Goal: Task Accomplishment & Management: Manage account settings

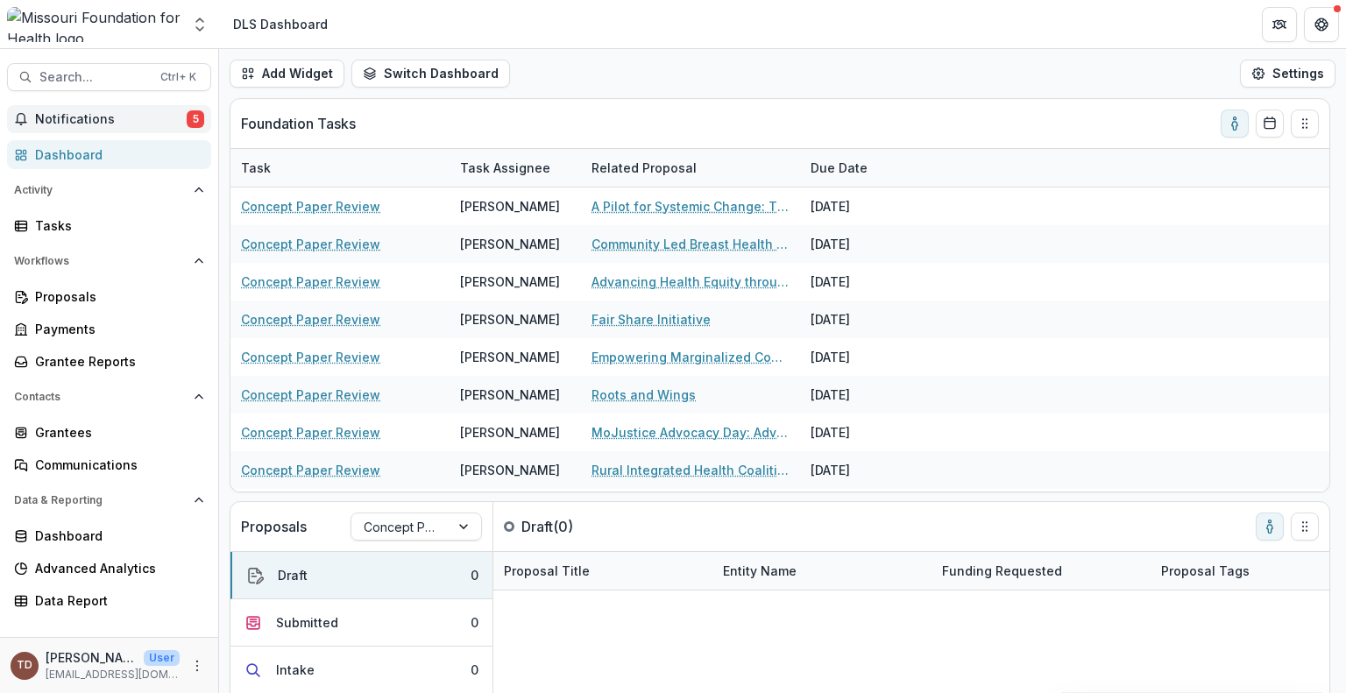
click at [134, 116] on span "Notifications" at bounding box center [111, 119] width 152 height 15
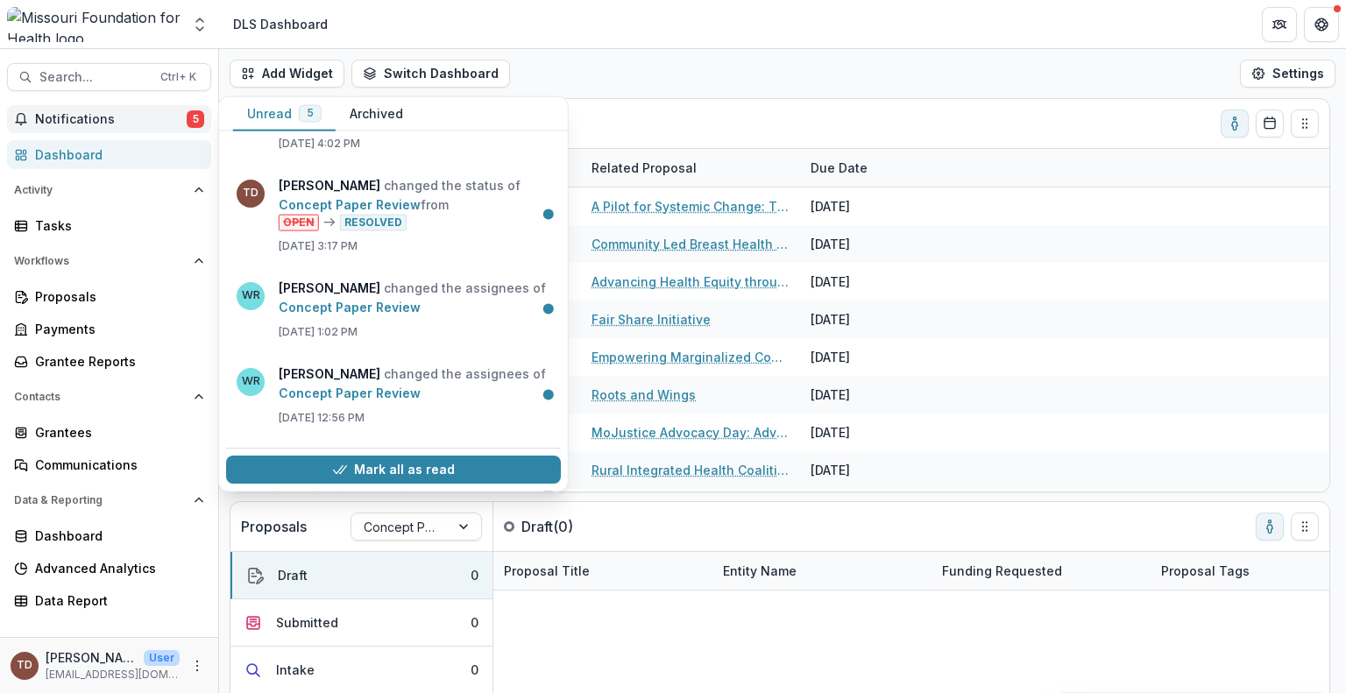
scroll to position [33, 0]
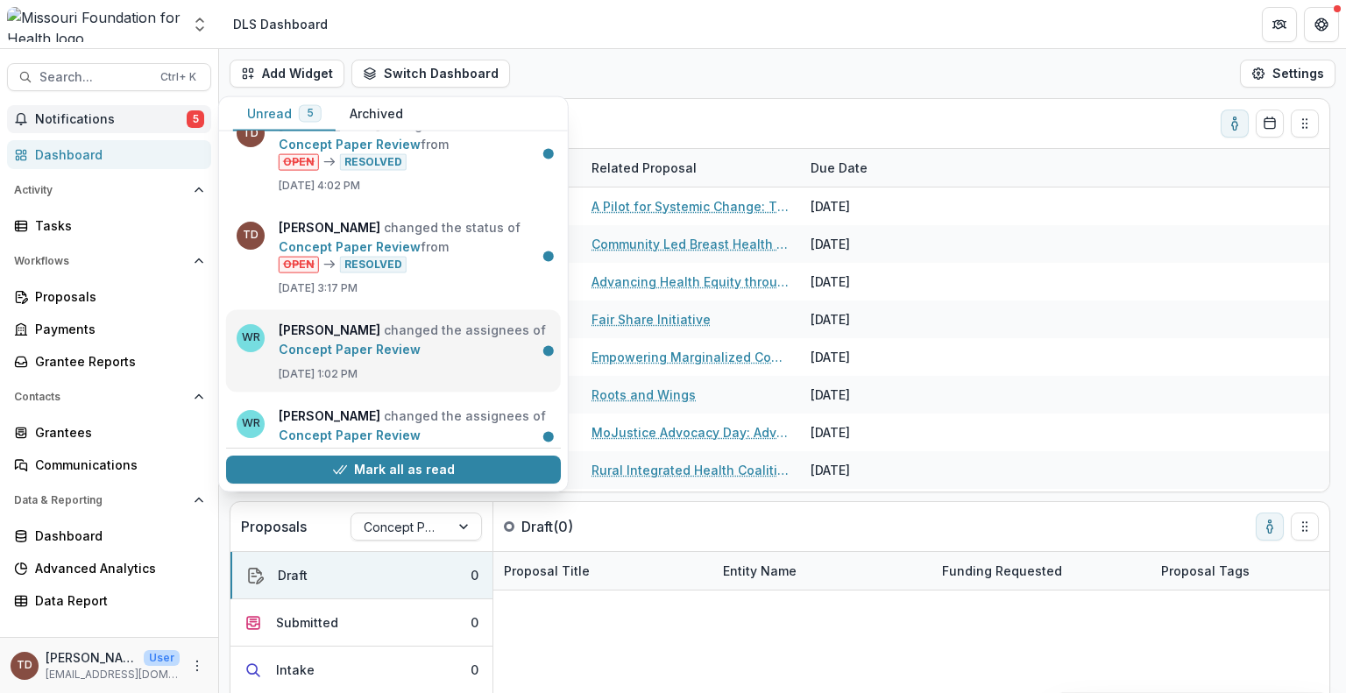
click at [413, 350] on link "Concept Paper Review" at bounding box center [350, 348] width 142 height 15
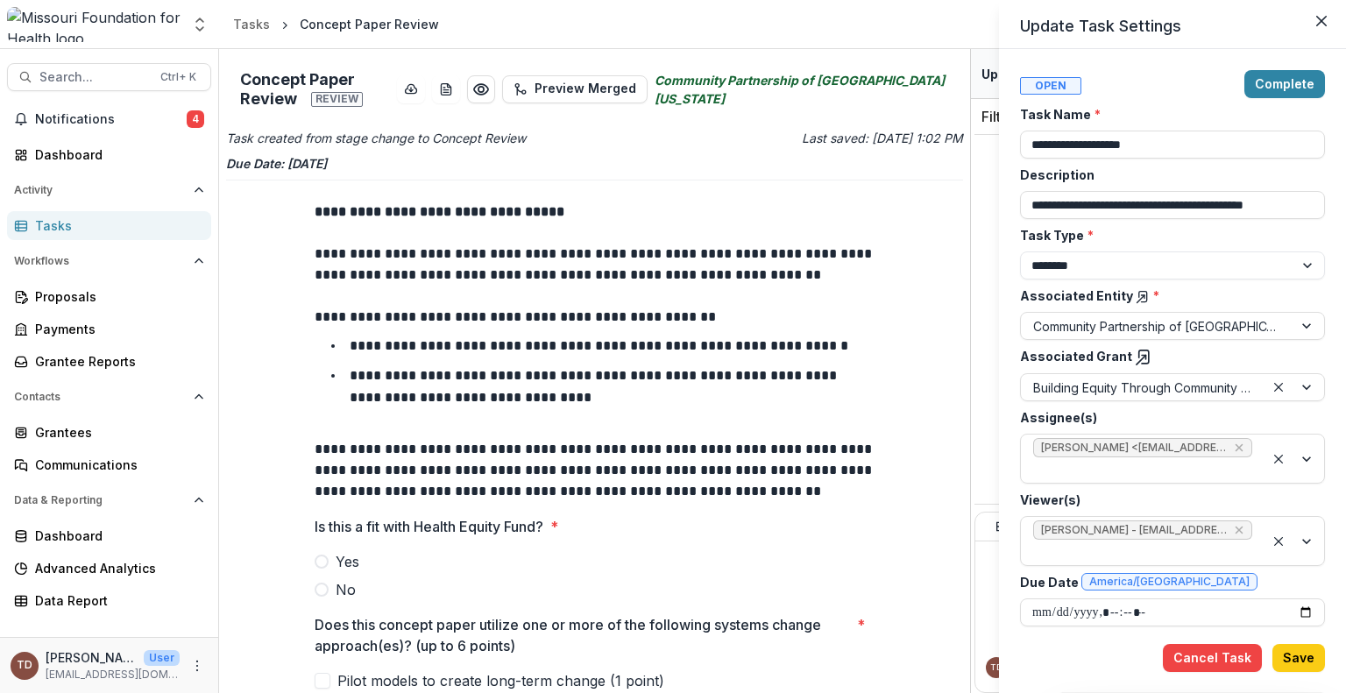
click at [81, 220] on div "**********" at bounding box center [673, 346] width 1346 height 693
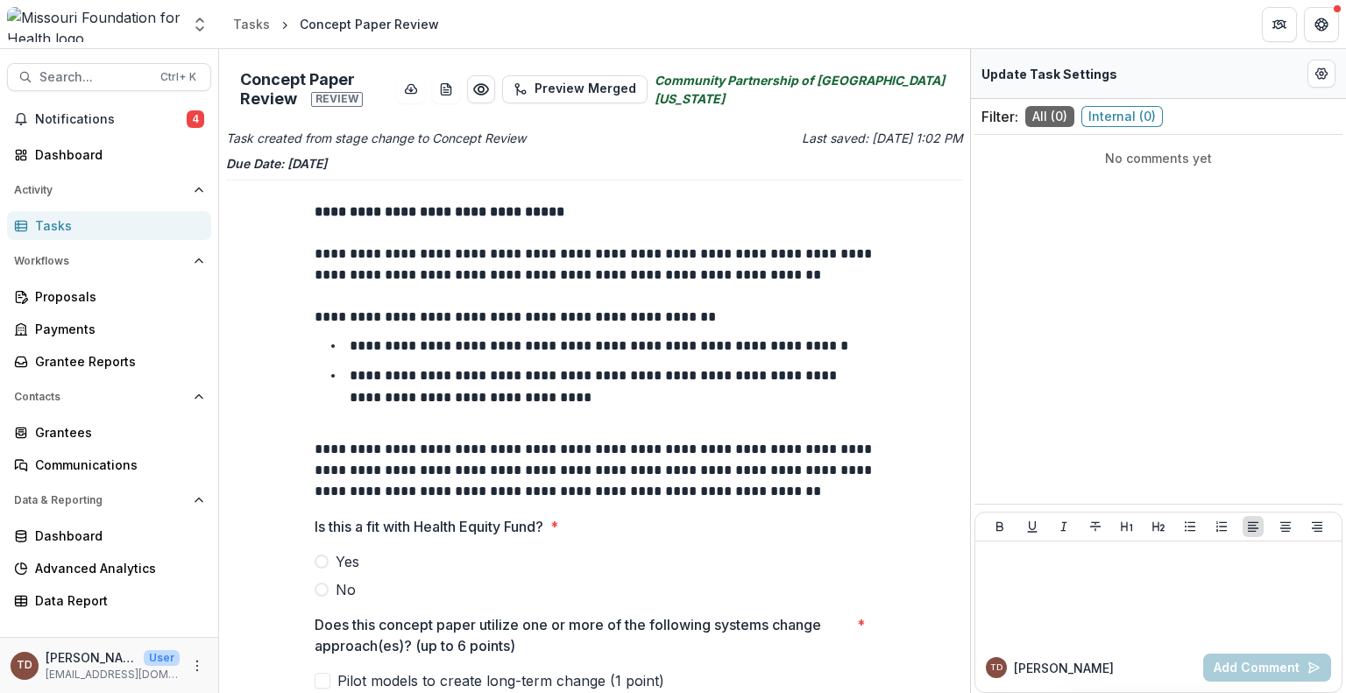
click at [81, 220] on div "Tasks" at bounding box center [116, 225] width 162 height 18
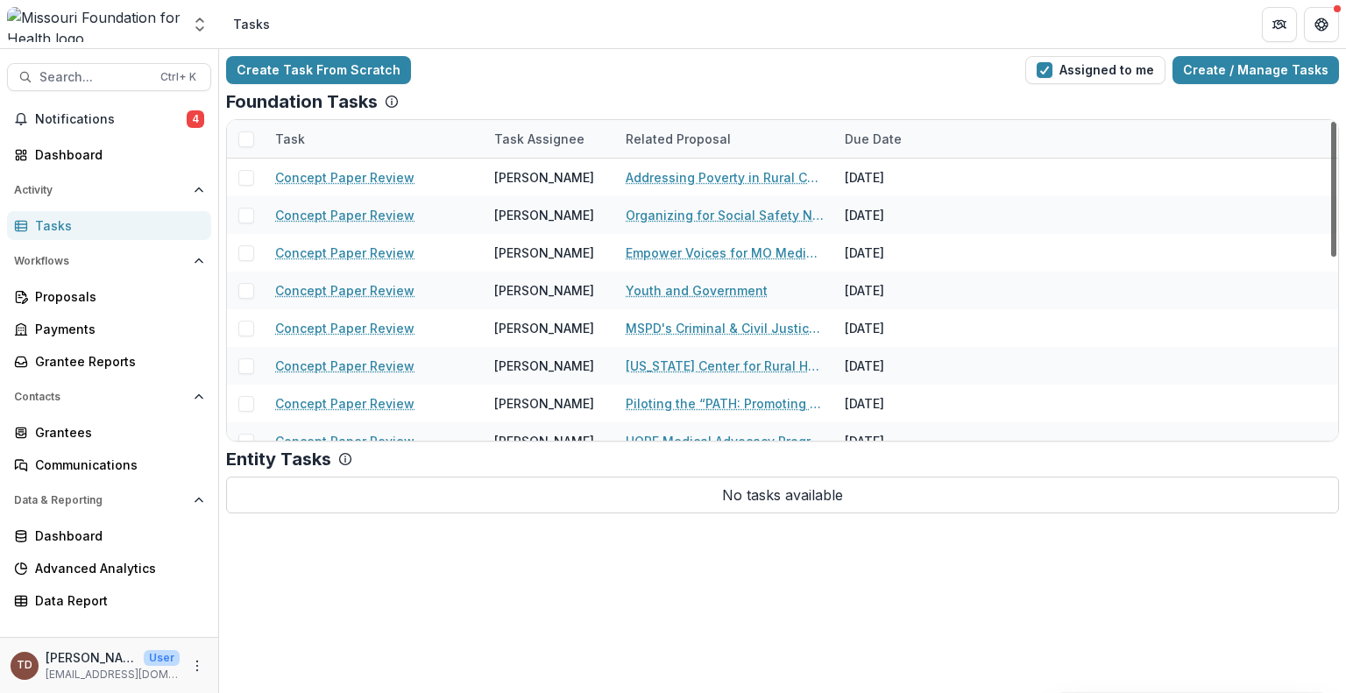
scroll to position [433, 0]
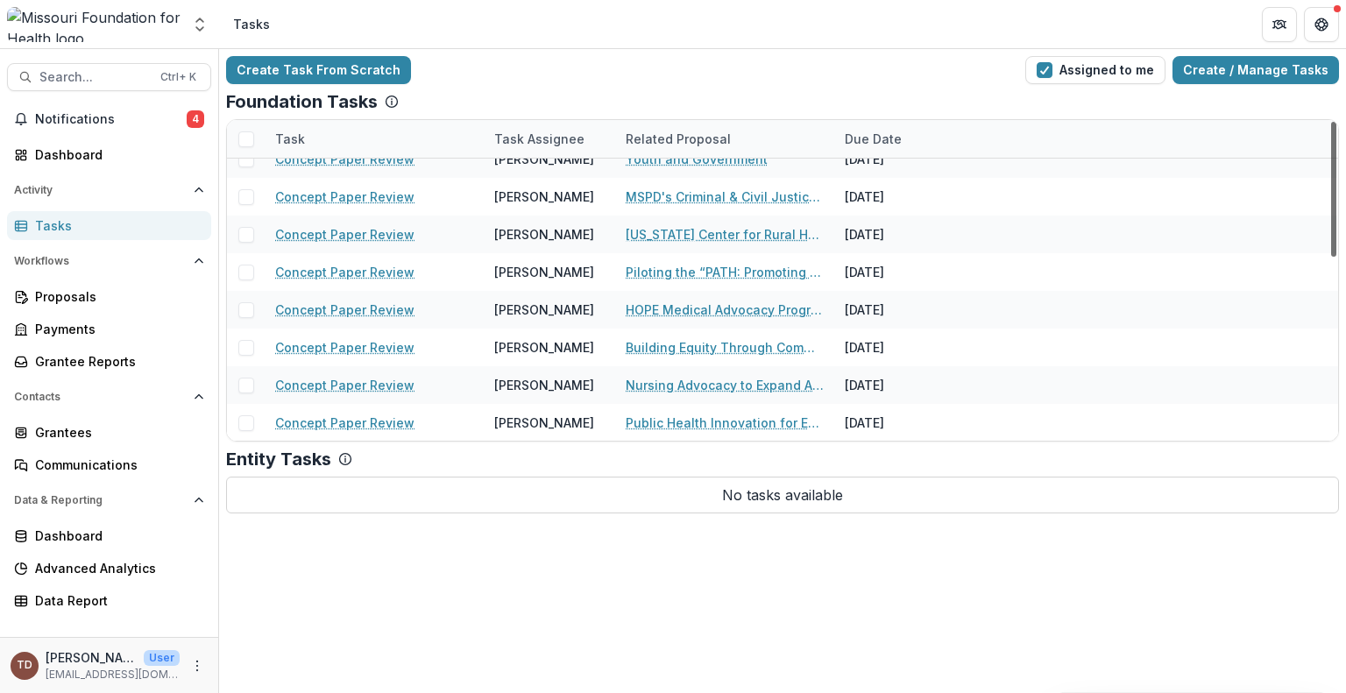
drag, startPoint x: 1335, startPoint y: 184, endPoint x: 1334, endPoint y: 442, distance: 258.4
click at [1334, 257] on div at bounding box center [1333, 189] width 5 height 135
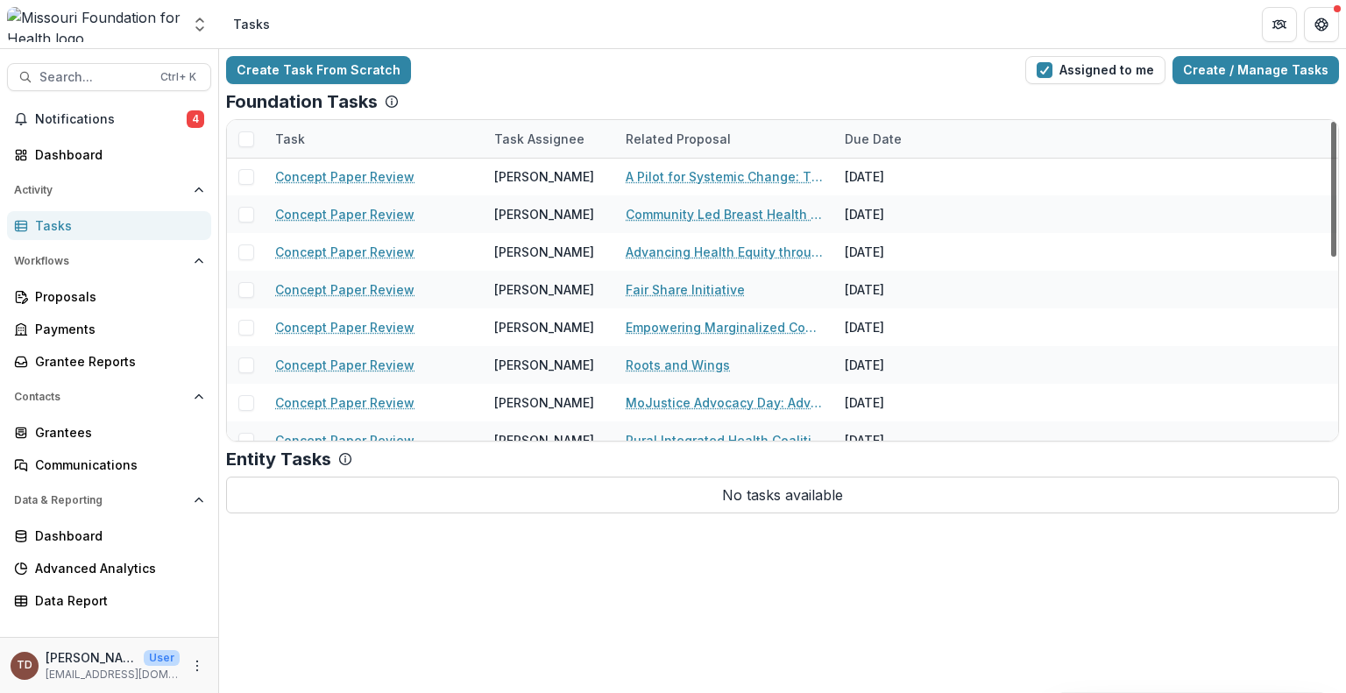
scroll to position [0, 0]
drag, startPoint x: 1331, startPoint y: 394, endPoint x: 1345, endPoint y: 171, distance: 223.8
click at [1336, 171] on div at bounding box center [1333, 189] width 5 height 135
